Goal: Check status: Check status

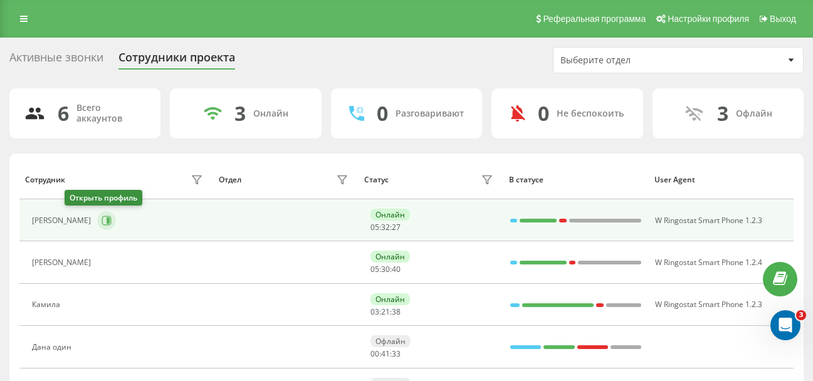
click at [102, 216] on icon at bounding box center [107, 221] width 10 height 10
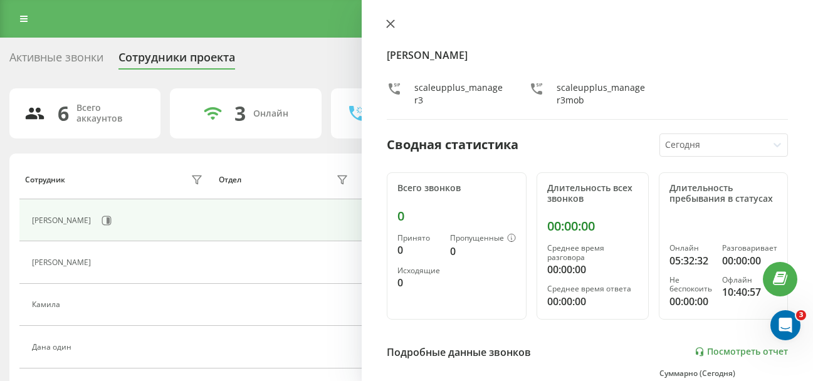
click at [382, 21] on button at bounding box center [390, 25] width 16 height 12
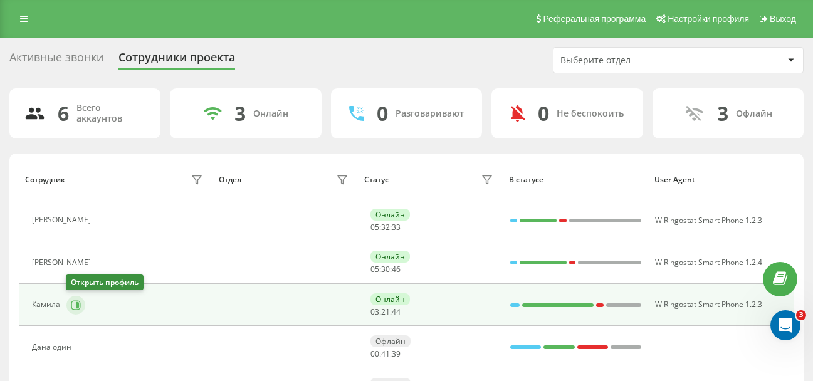
click at [73, 305] on icon at bounding box center [76, 305] width 10 height 10
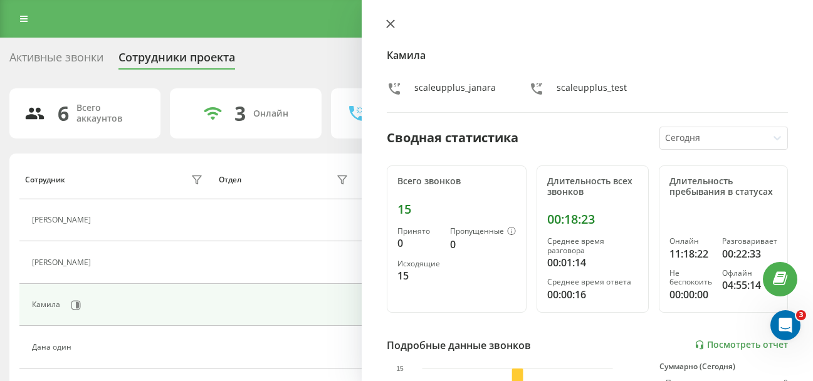
click at [391, 25] on icon at bounding box center [391, 24] width 8 height 8
